Goal: Information Seeking & Learning: Learn about a topic

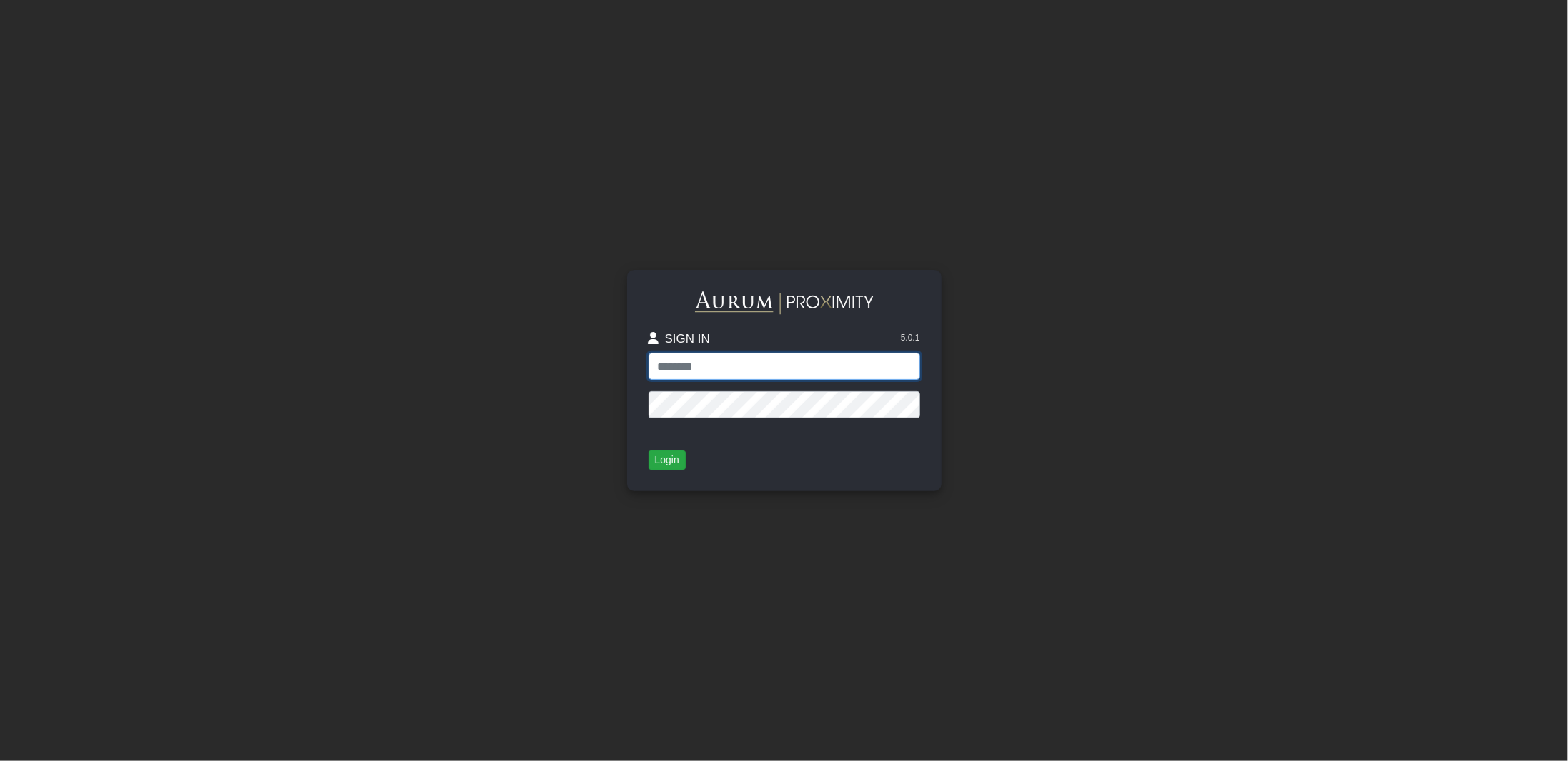
type input "**********"
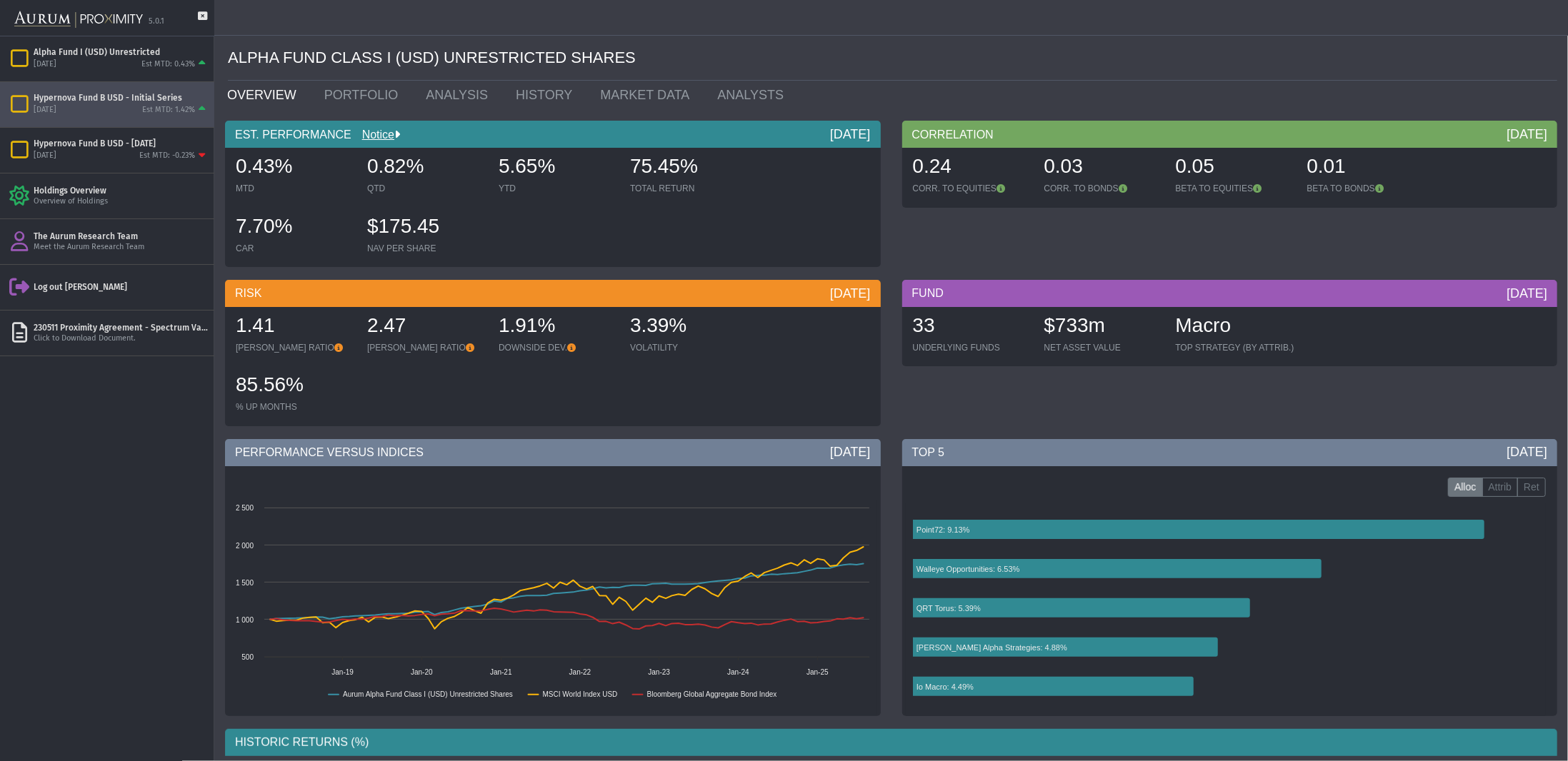
click at [80, 94] on div "Hypernova Fund B USD - Initial Series" at bounding box center [121, 98] width 175 height 11
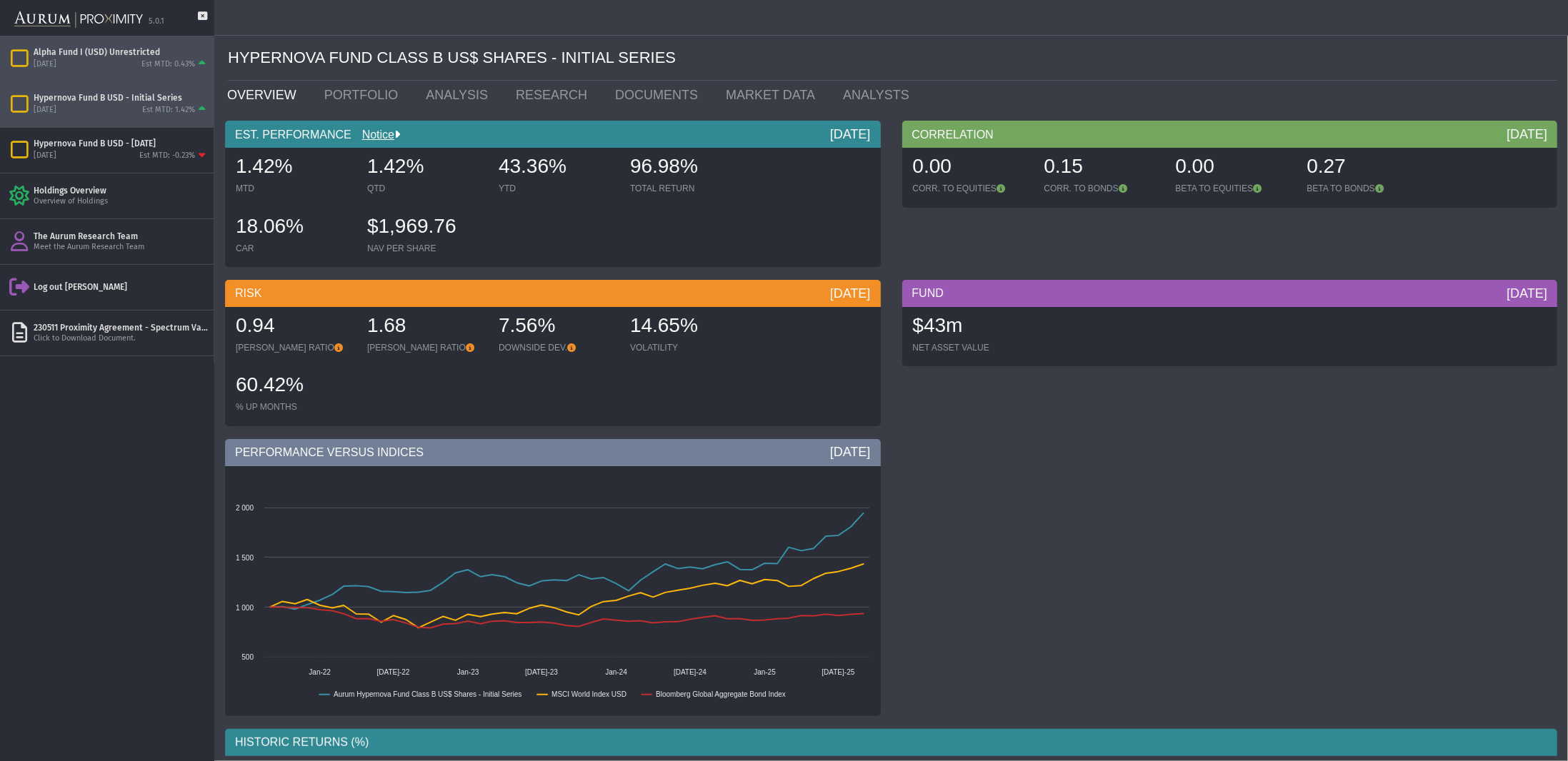
click at [102, 57] on div "Alpha Fund I (USD) Unrestricted" at bounding box center [121, 52] width 175 height 11
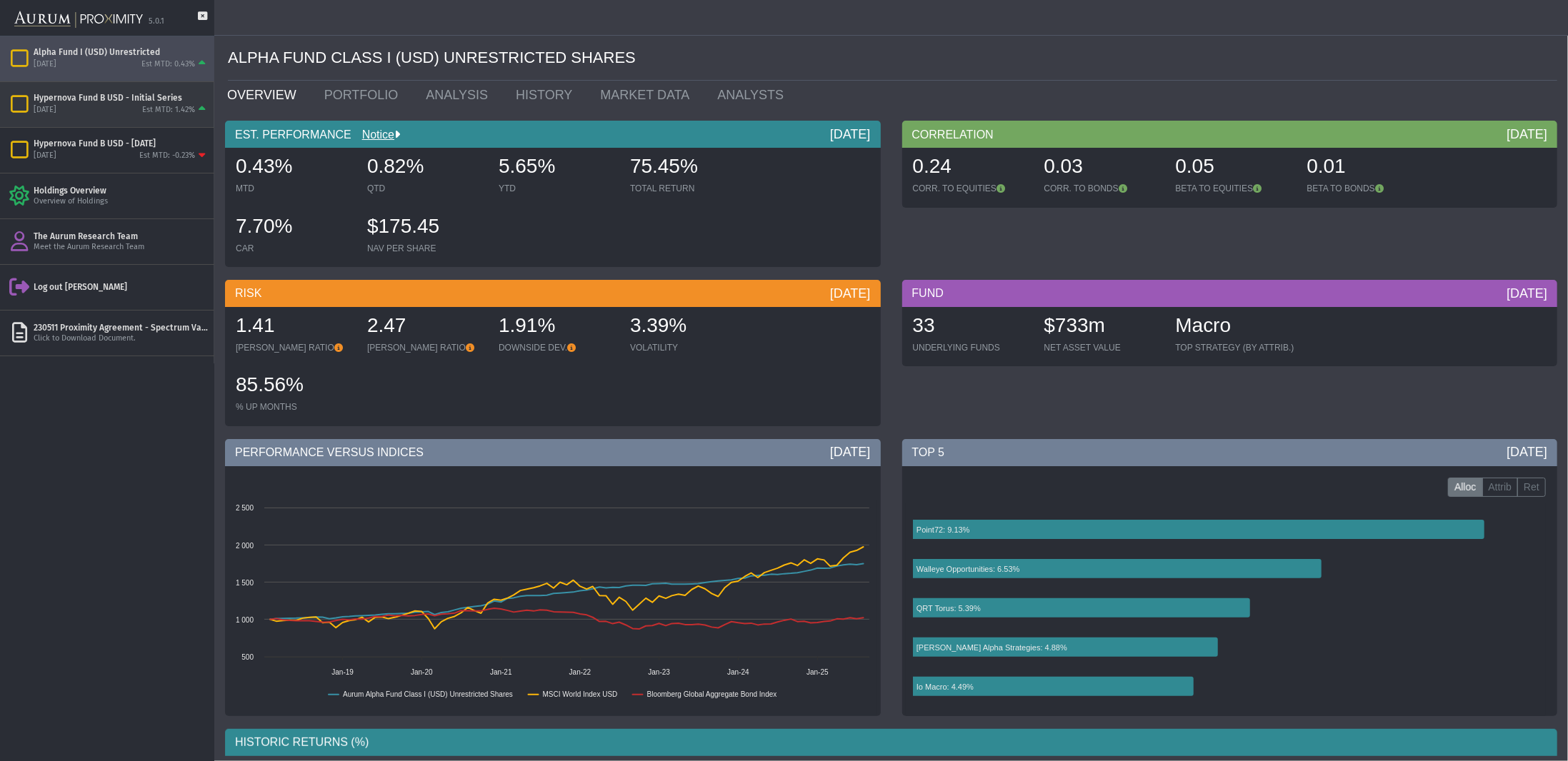
click at [70, 104] on div "[DATE] Est MTD: 1.42%" at bounding box center [121, 110] width 175 height 13
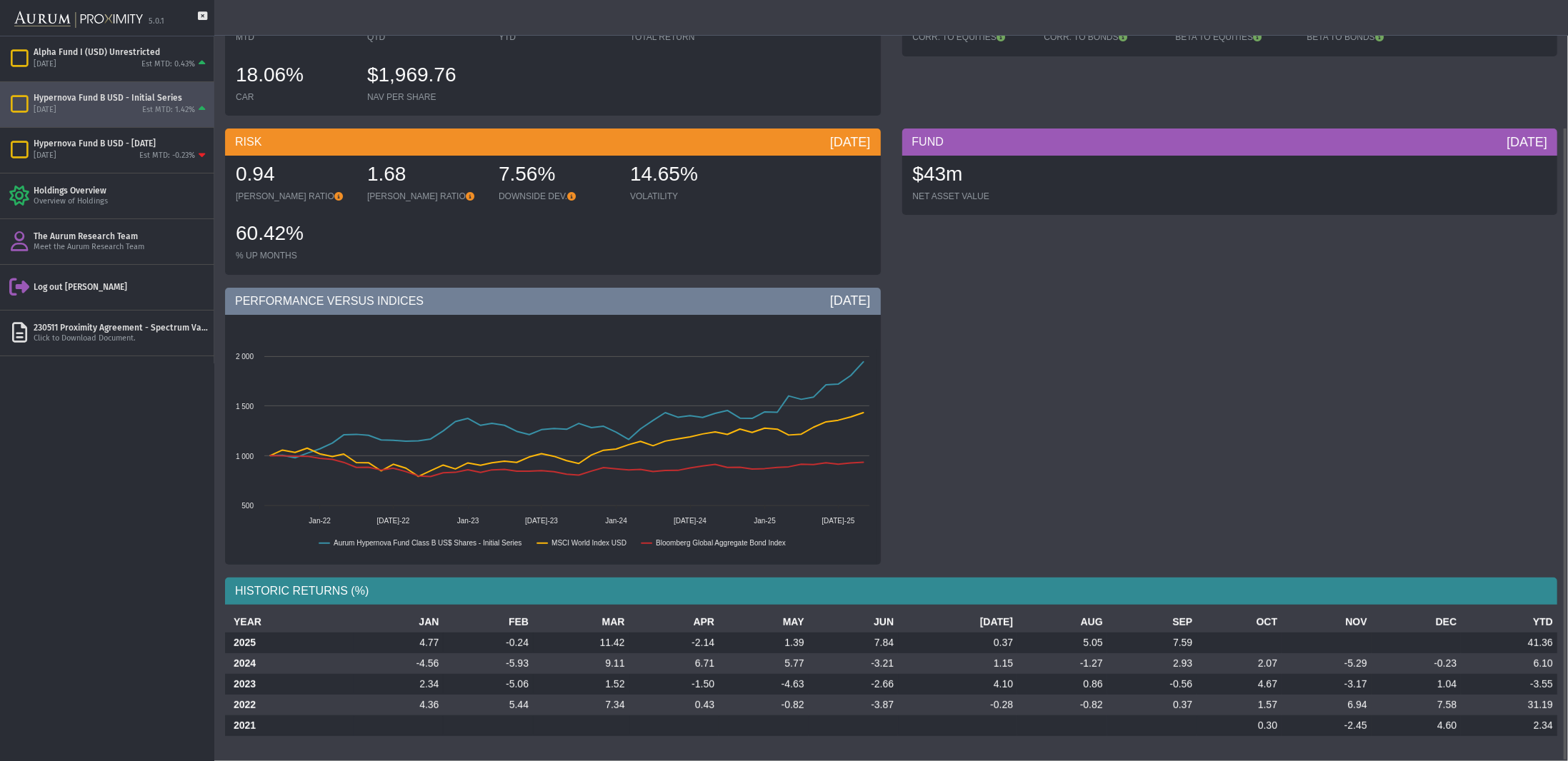
scroll to position [111, 0]
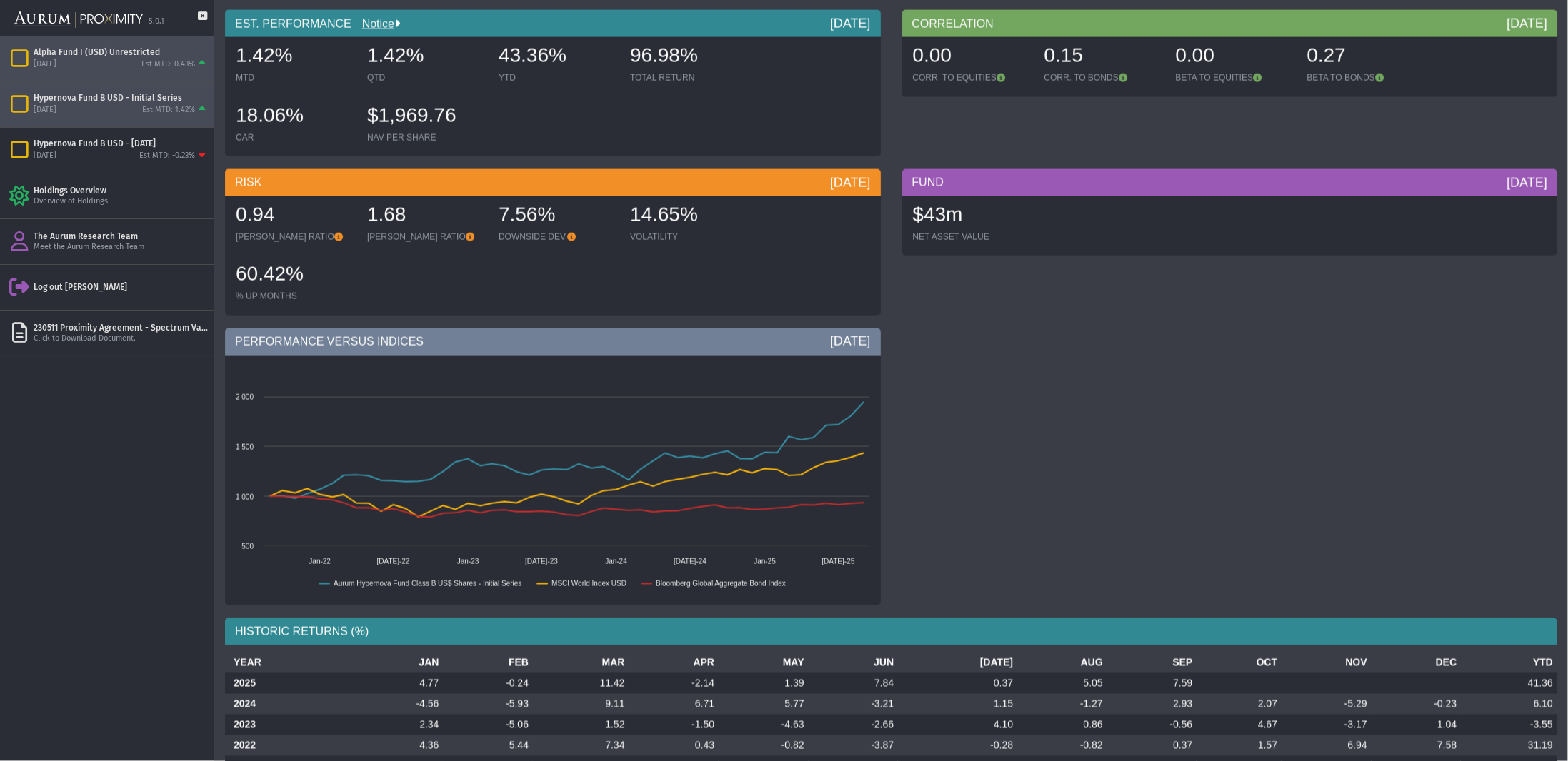
click at [91, 69] on div "[DATE] Est MTD: 0.43%" at bounding box center [121, 64] width 175 height 13
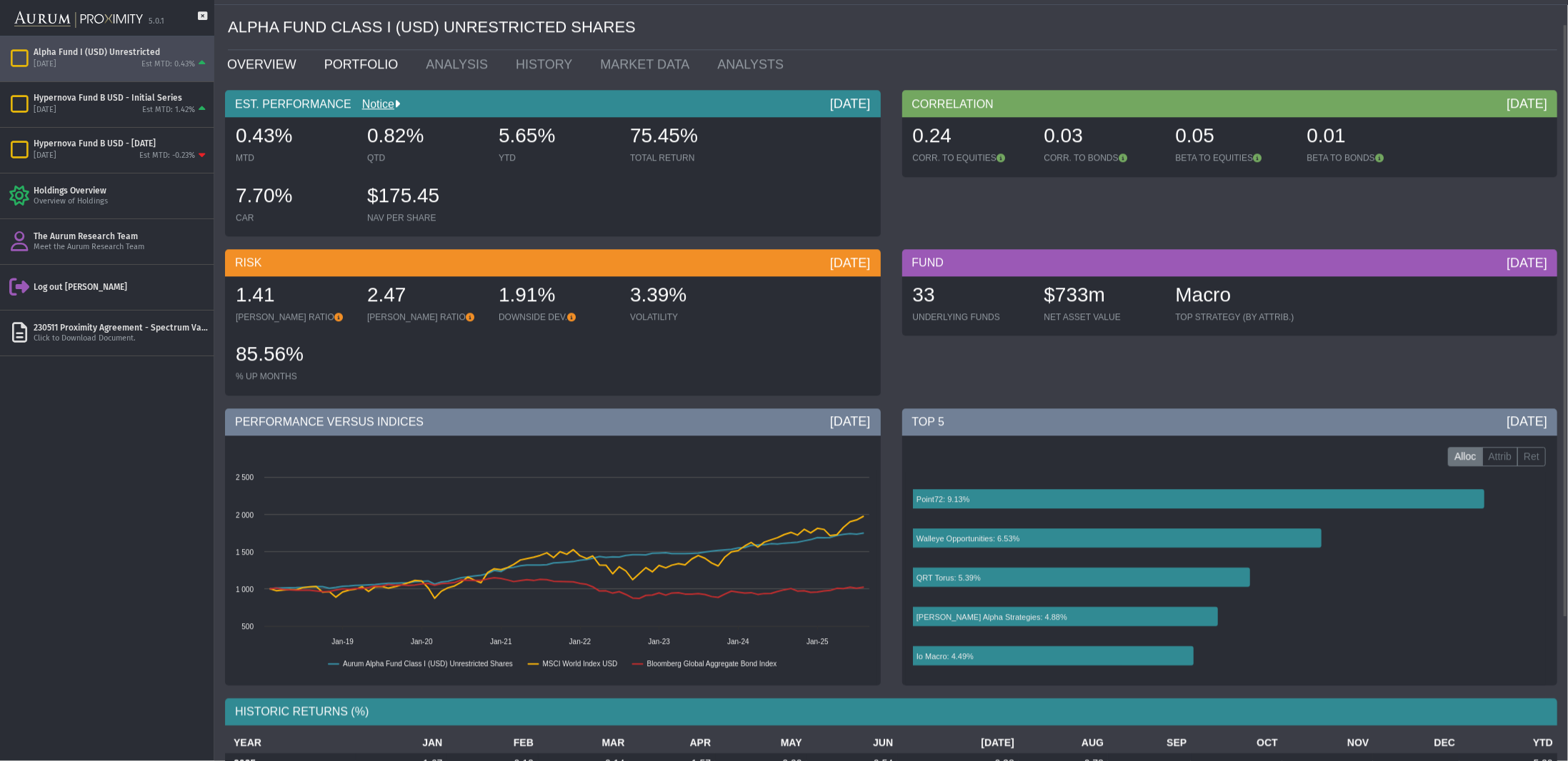
scroll to position [30, 0]
click at [370, 70] on link "PORTFOLIO" at bounding box center [364, 64] width 102 height 28
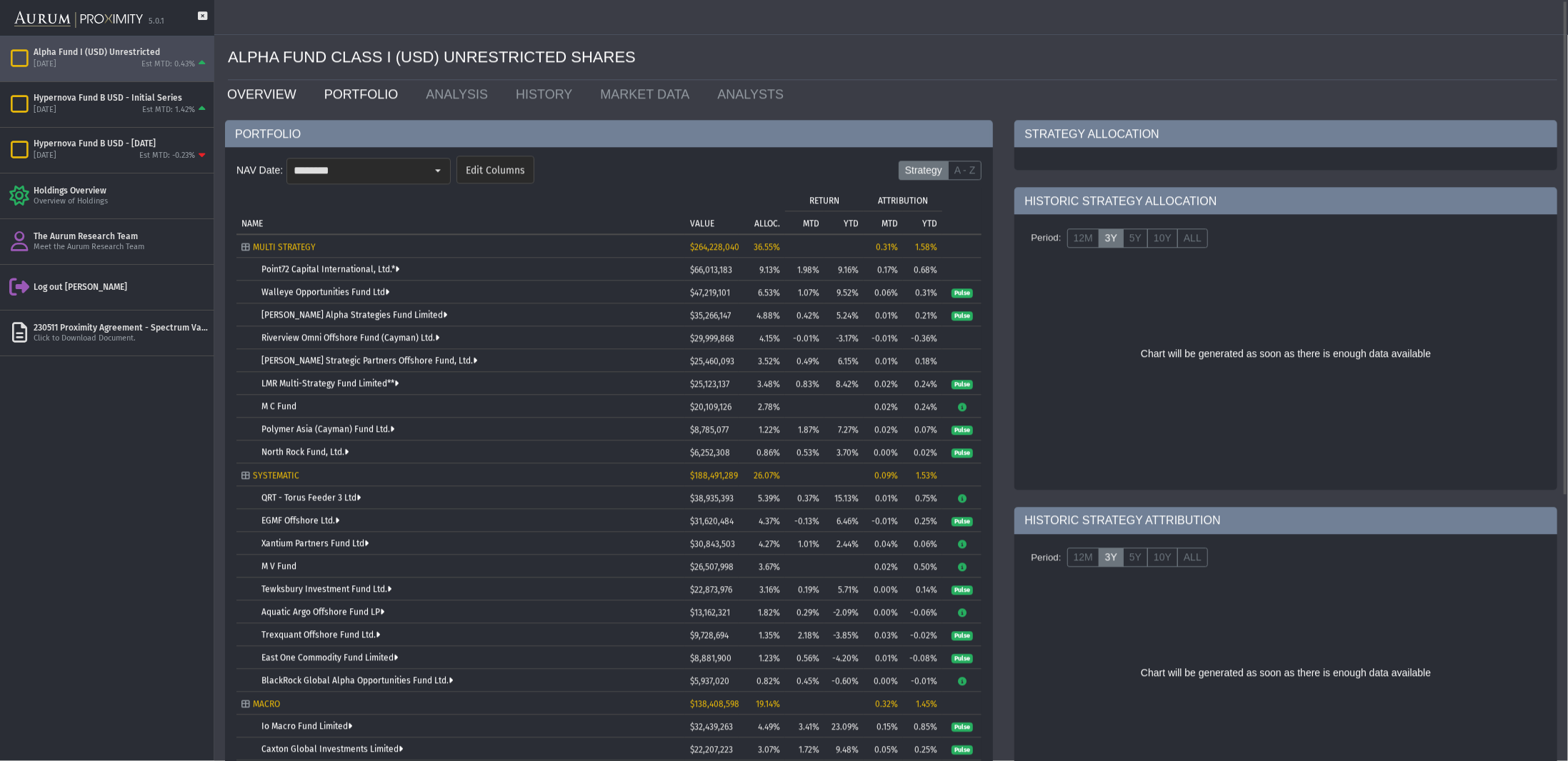
click at [283, 91] on link "OVERVIEW" at bounding box center [265, 94] width 97 height 28
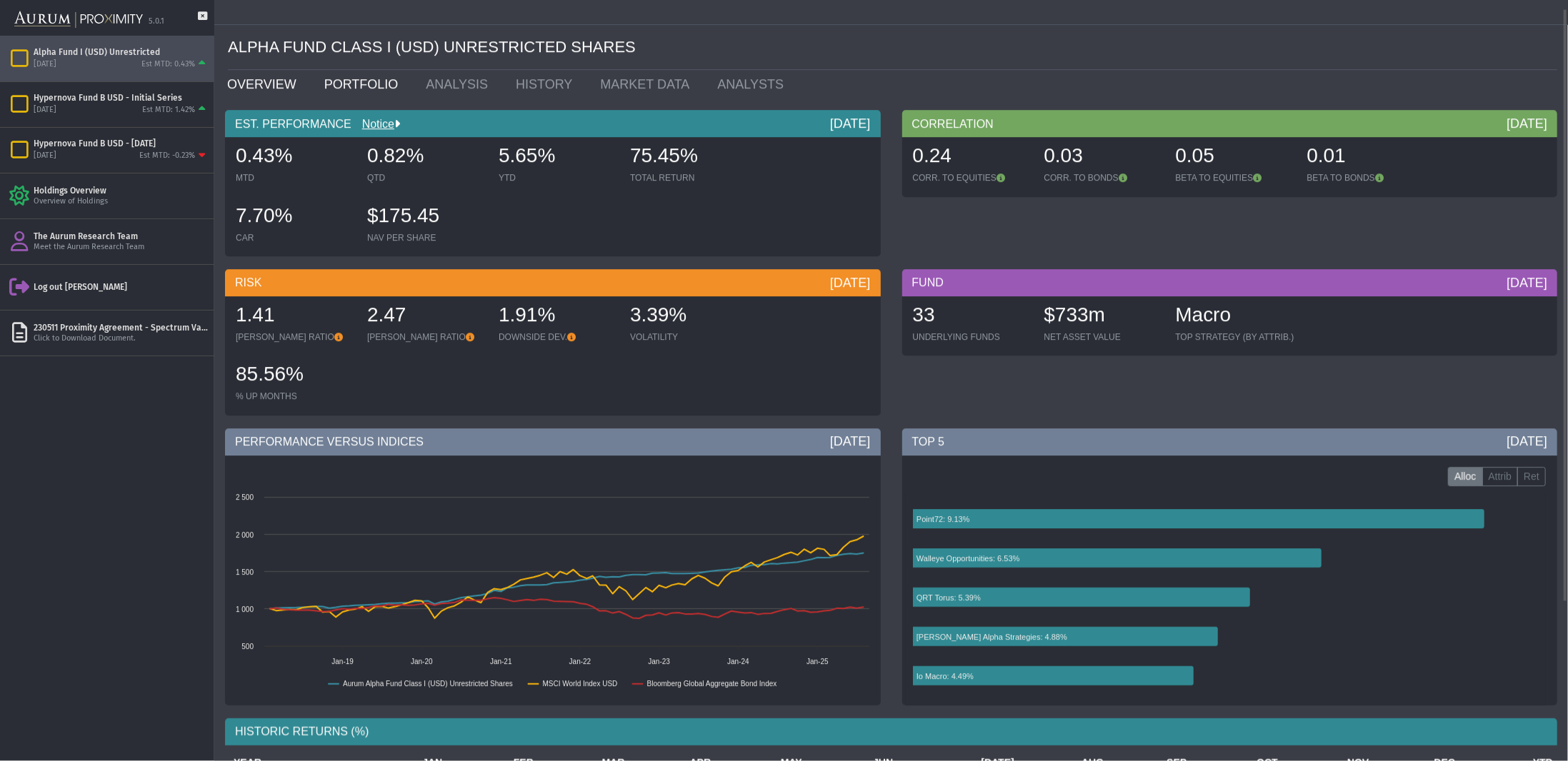
scroll to position [11, 0]
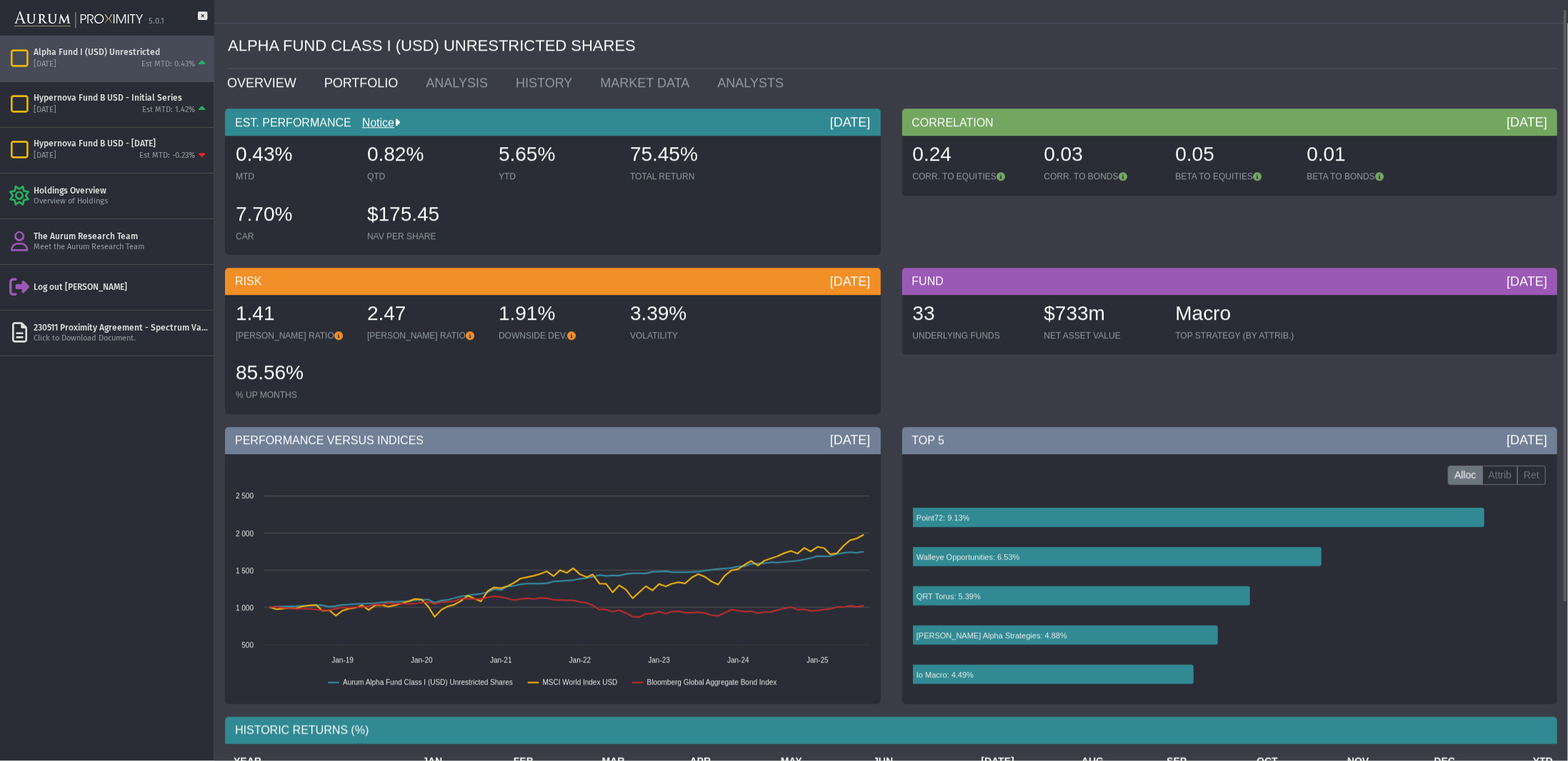
click at [358, 89] on link "PORTFOLIO" at bounding box center [364, 83] width 102 height 28
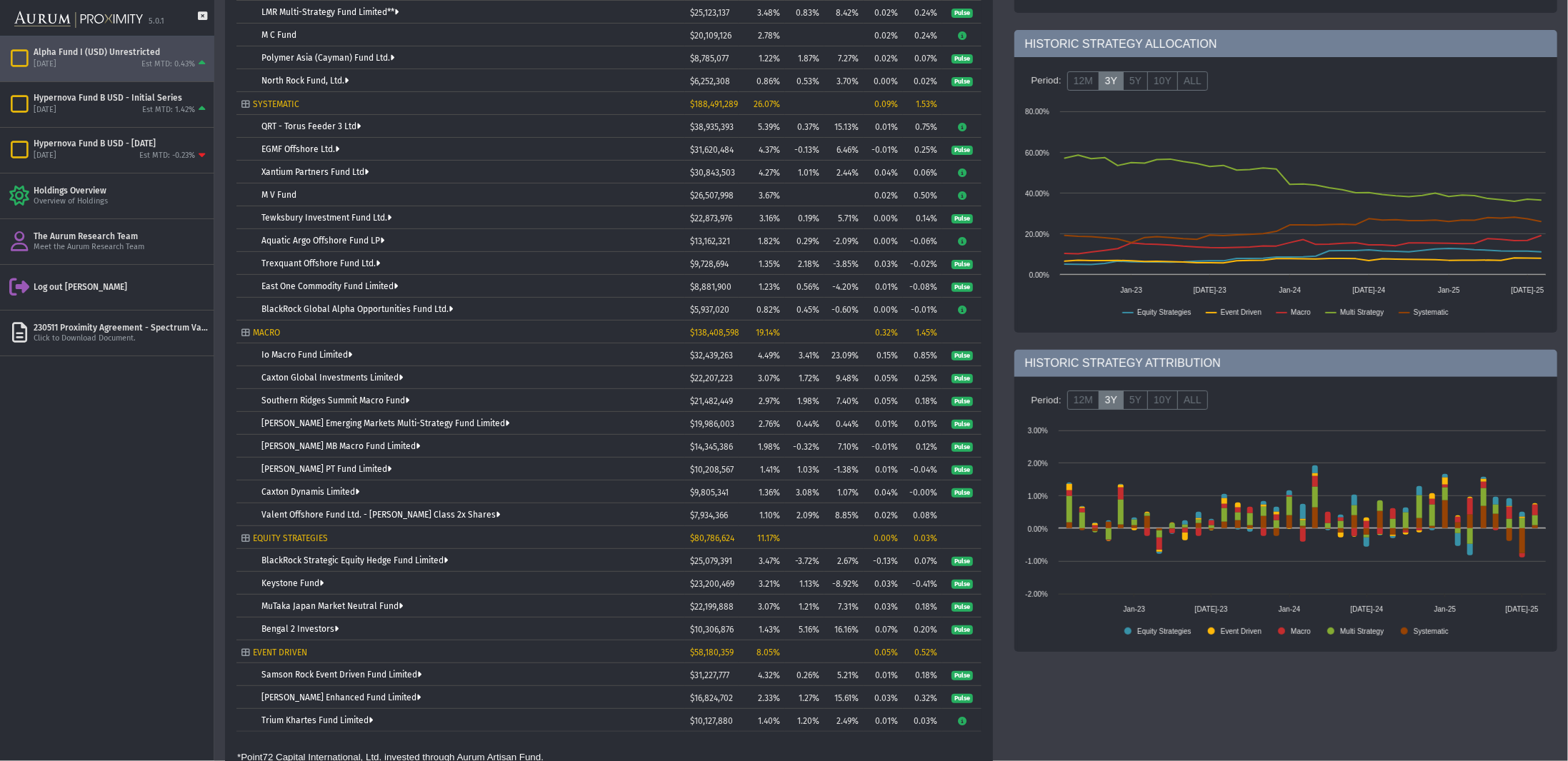
scroll to position [407, 0]
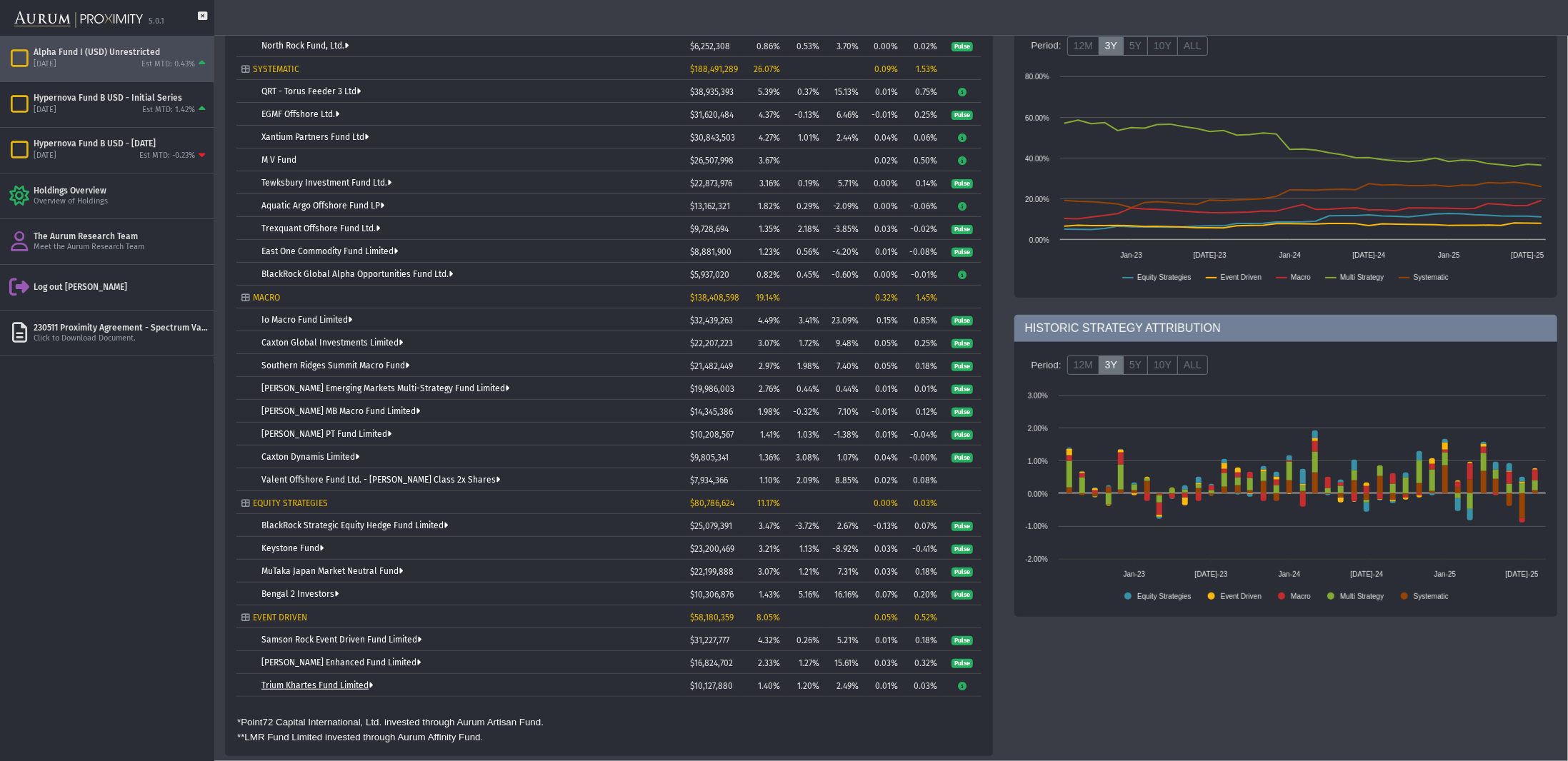
click at [283, 688] on link "Trium Khartes Fund Limited" at bounding box center [317, 685] width 112 height 10
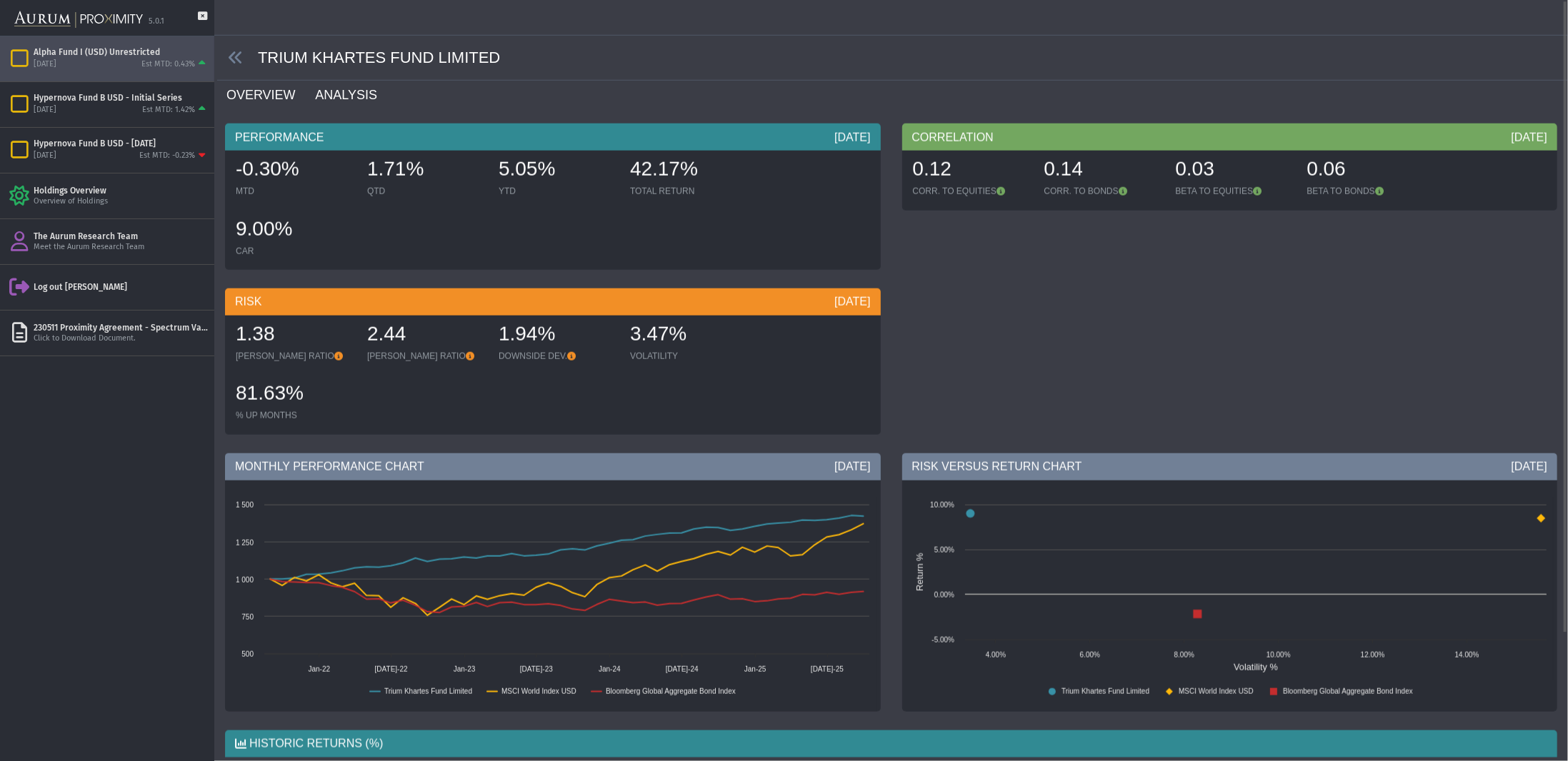
click at [341, 104] on link "ANALYSIS" at bounding box center [354, 95] width 82 height 28
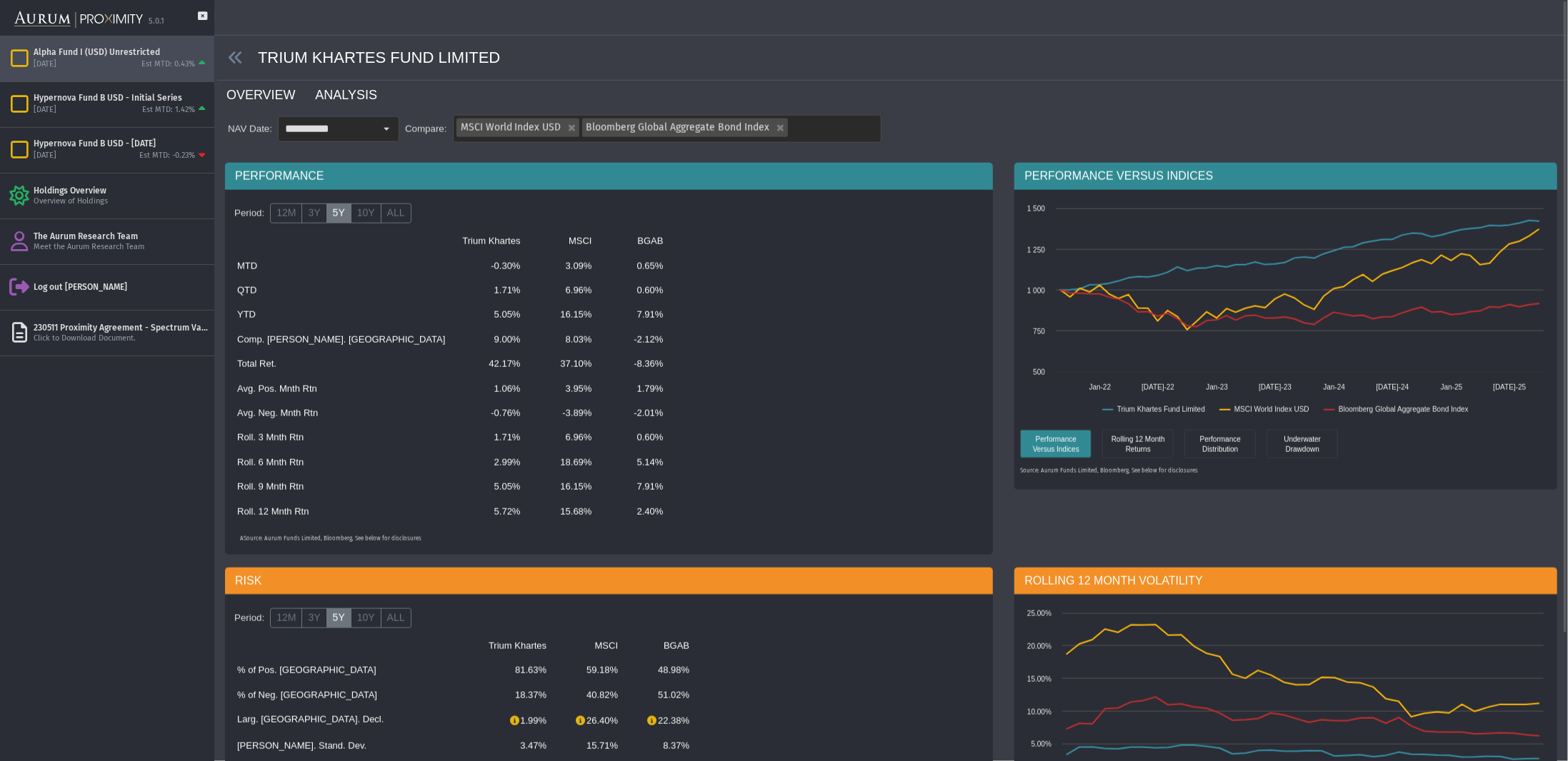
click at [266, 102] on link "OVERVIEW" at bounding box center [269, 95] width 88 height 28
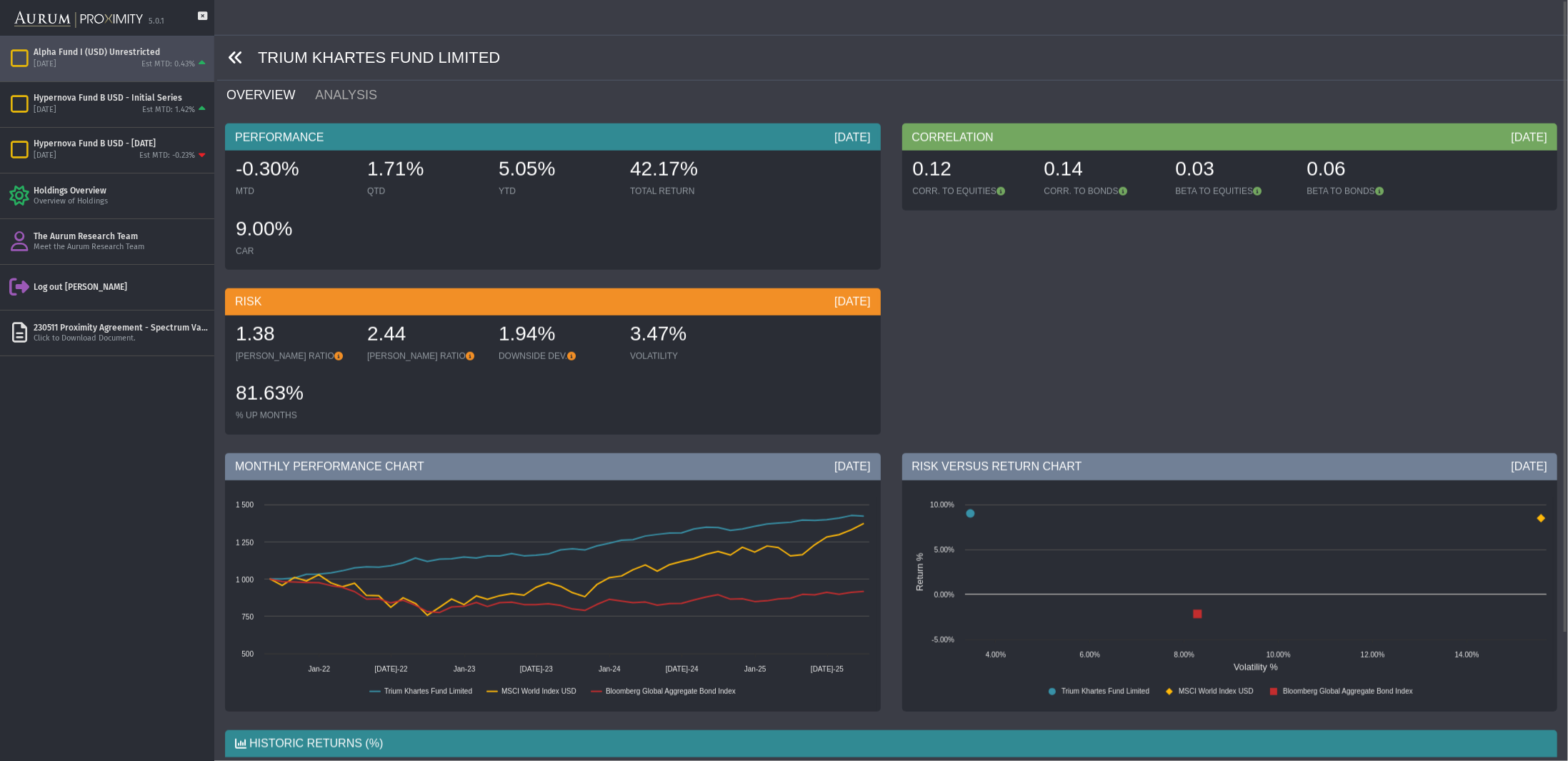
click at [239, 60] on icon at bounding box center [235, 57] width 15 height 15
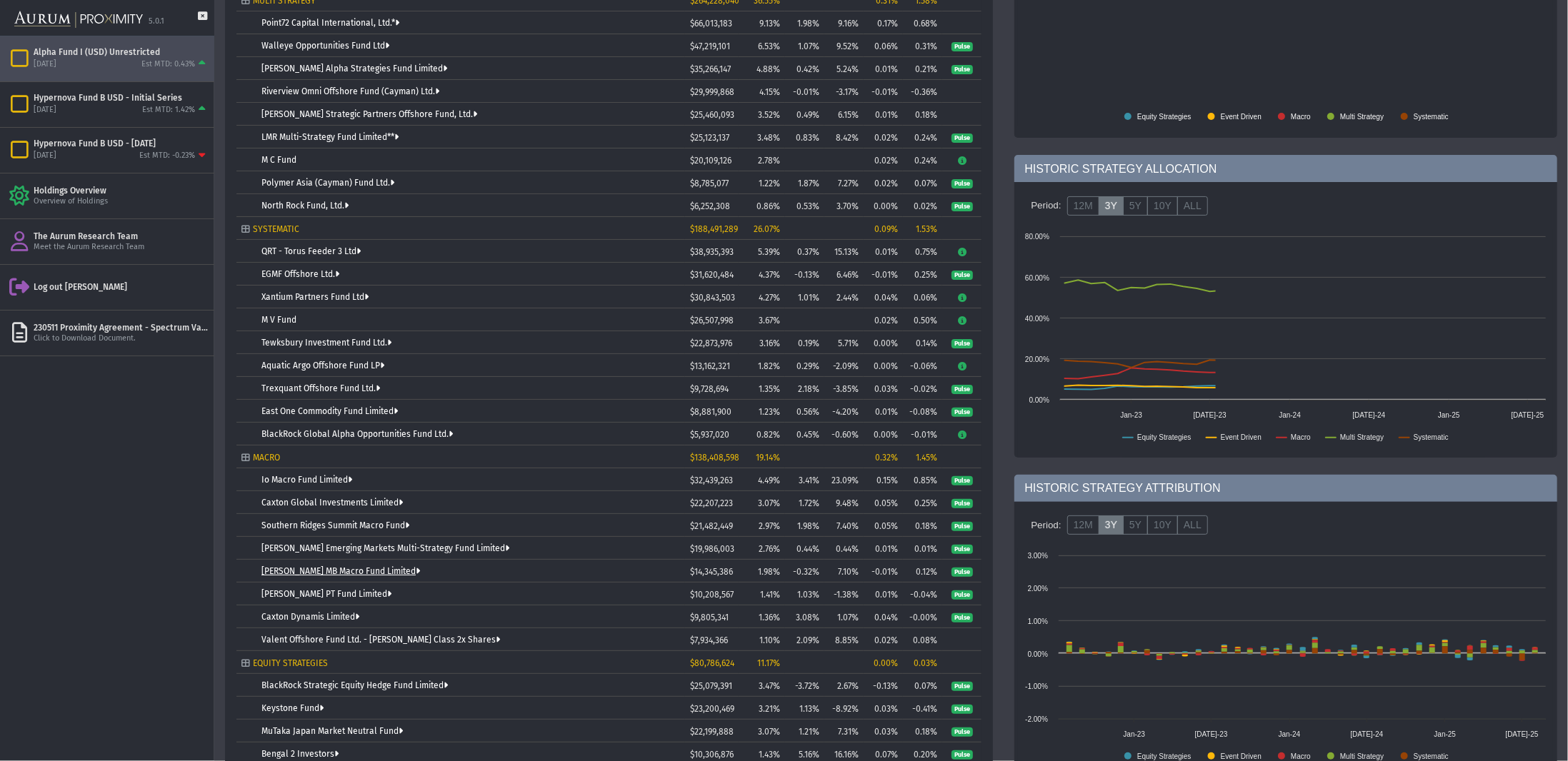
scroll to position [407, 0]
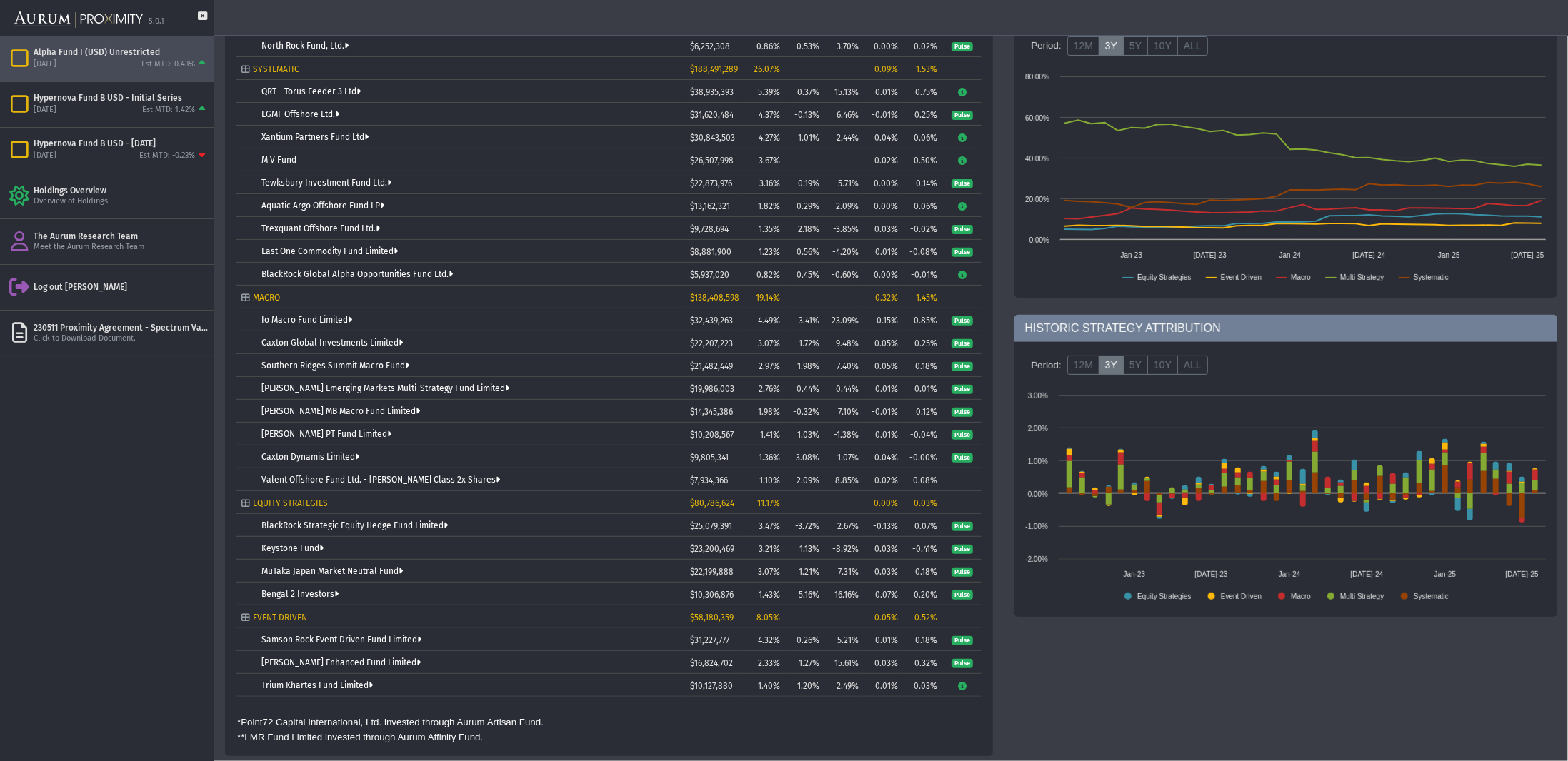
click at [959, 686] on icon "Tree list with 38 rows and 10 columns. Press Ctrl + right arrow to expand the f…" at bounding box center [961, 686] width 11 height 9
